Goal: Transaction & Acquisition: Purchase product/service

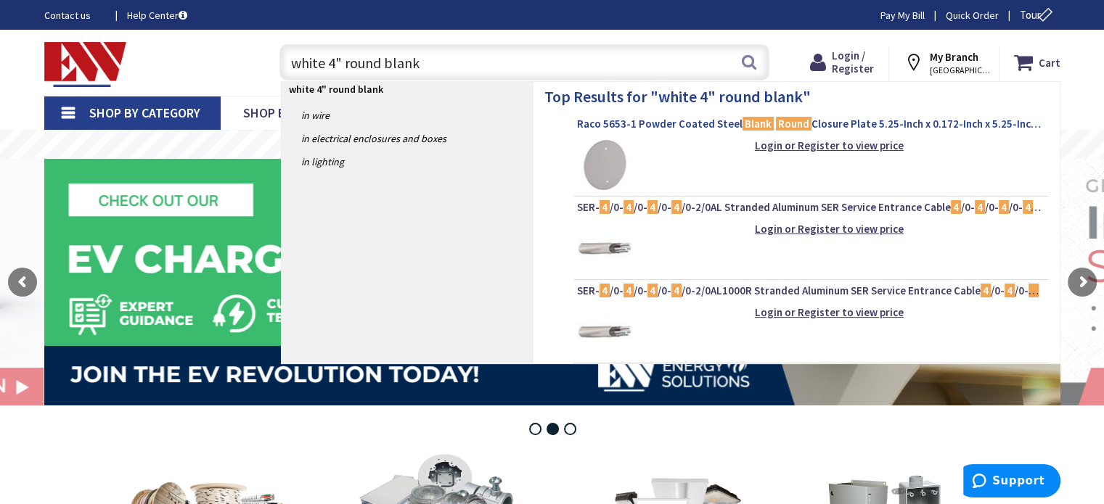
type input "white 4" round blank"
click at [703, 119] on span "Raco 5653-1 Powder Coated Steel Blank Round Closure Plate 5.25-Inch x 0.172-Inc…" at bounding box center [811, 124] width 468 height 15
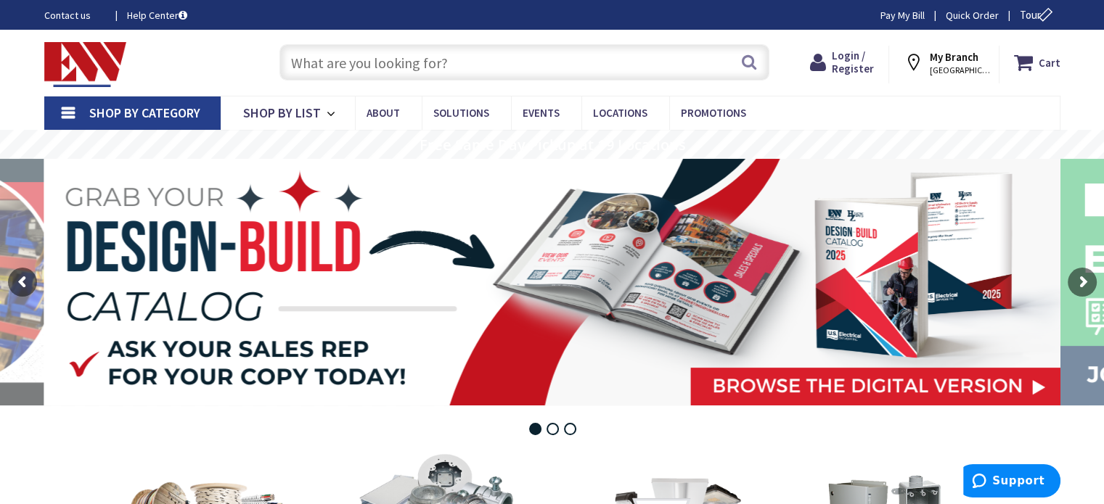
click at [471, 65] on input "text" at bounding box center [524, 62] width 490 height 36
